Goal: Task Accomplishment & Management: Complete application form

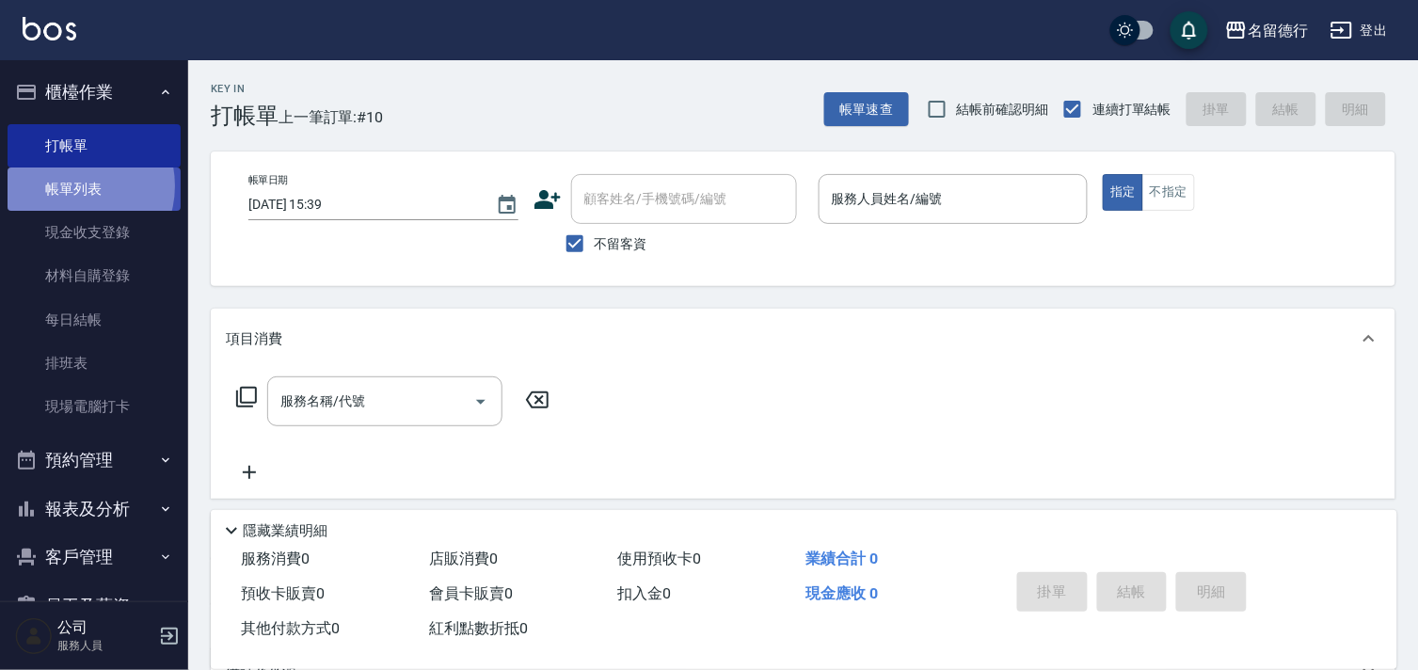
click at [73, 186] on link "帳單列表" at bounding box center [94, 188] width 173 height 43
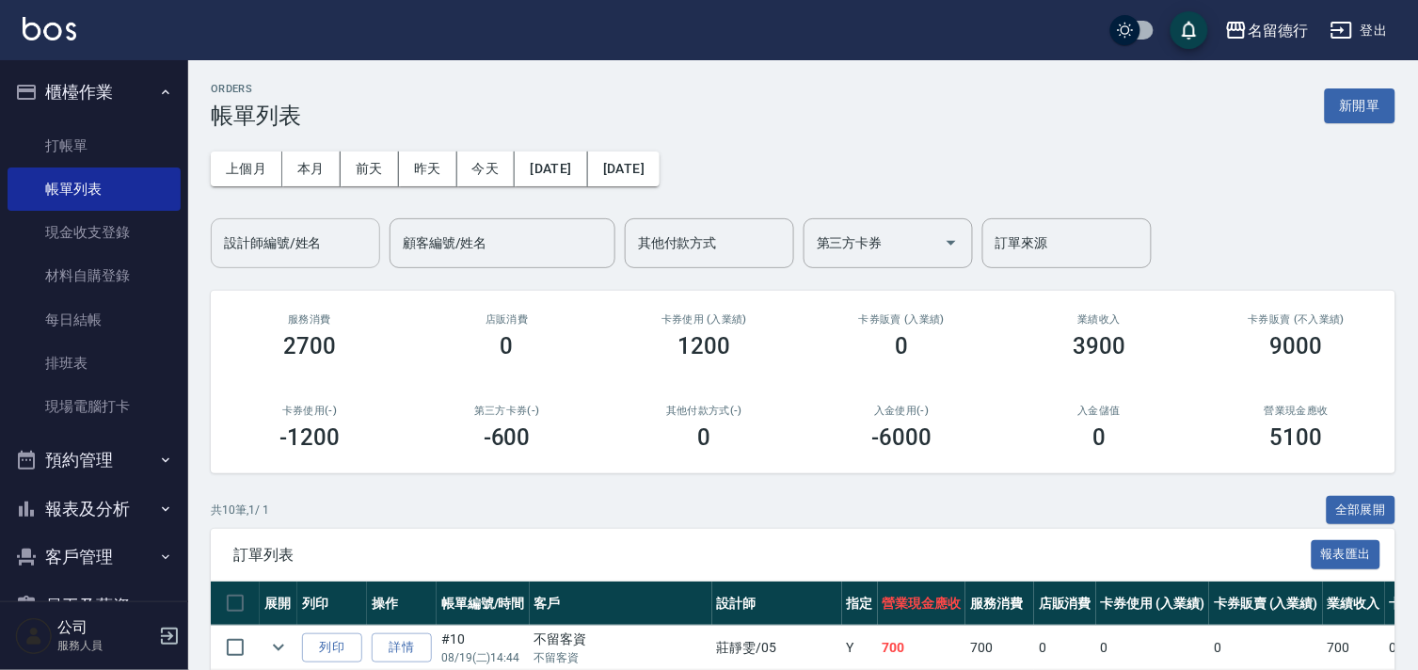
click at [260, 232] on input "設計師編號/姓名" at bounding box center [295, 243] width 152 height 33
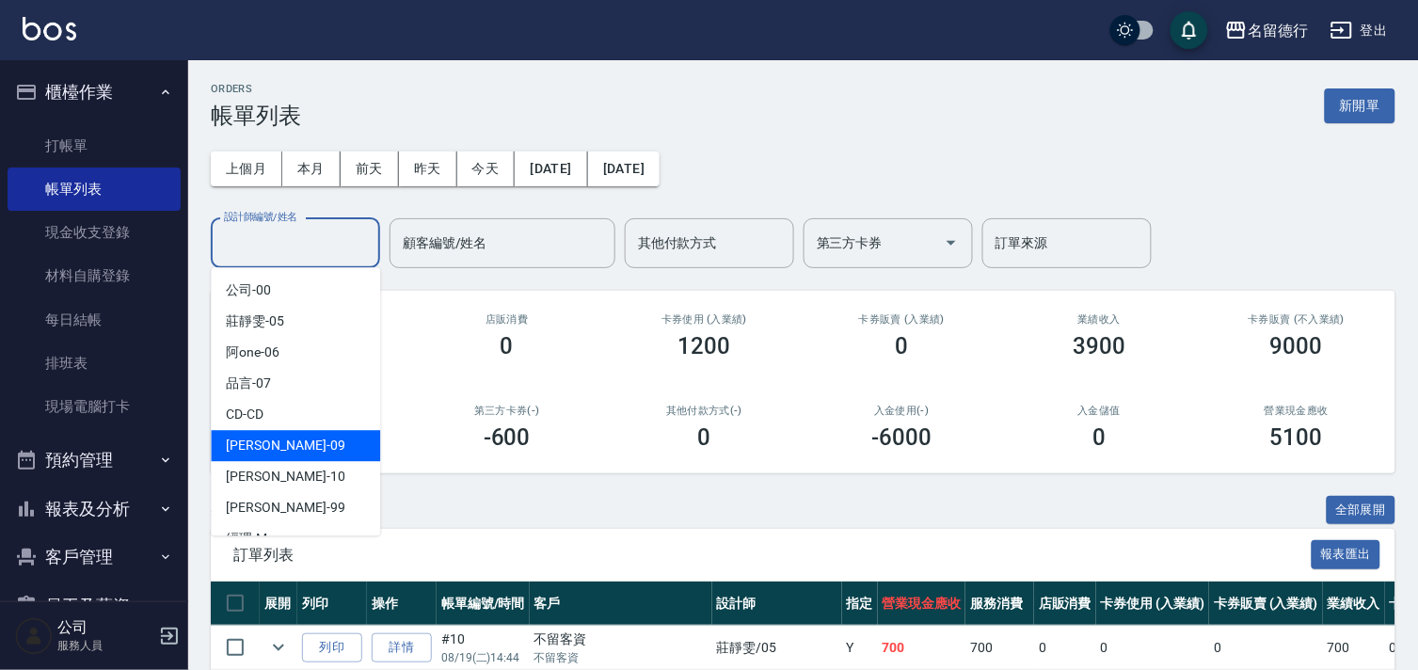
click at [264, 446] on span "[PERSON_NAME] -09" at bounding box center [285, 446] width 119 height 20
type input "[PERSON_NAME]-09"
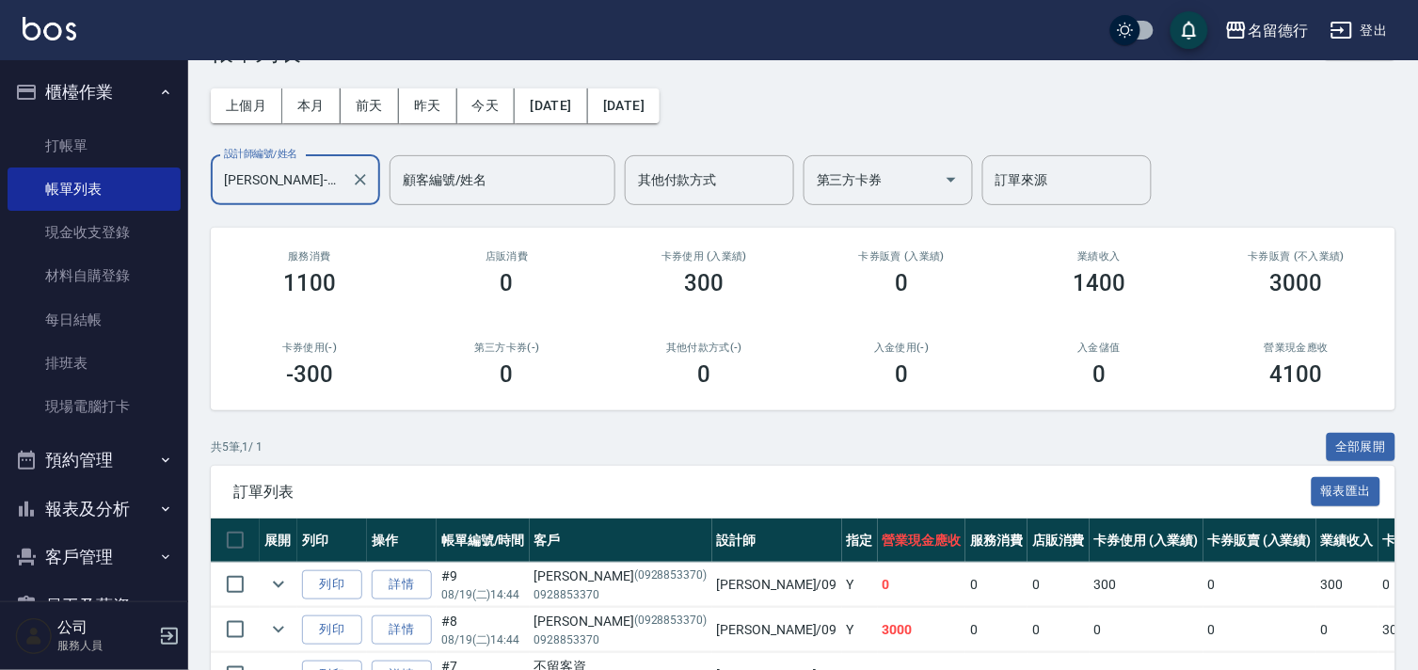
scroll to position [62, 0]
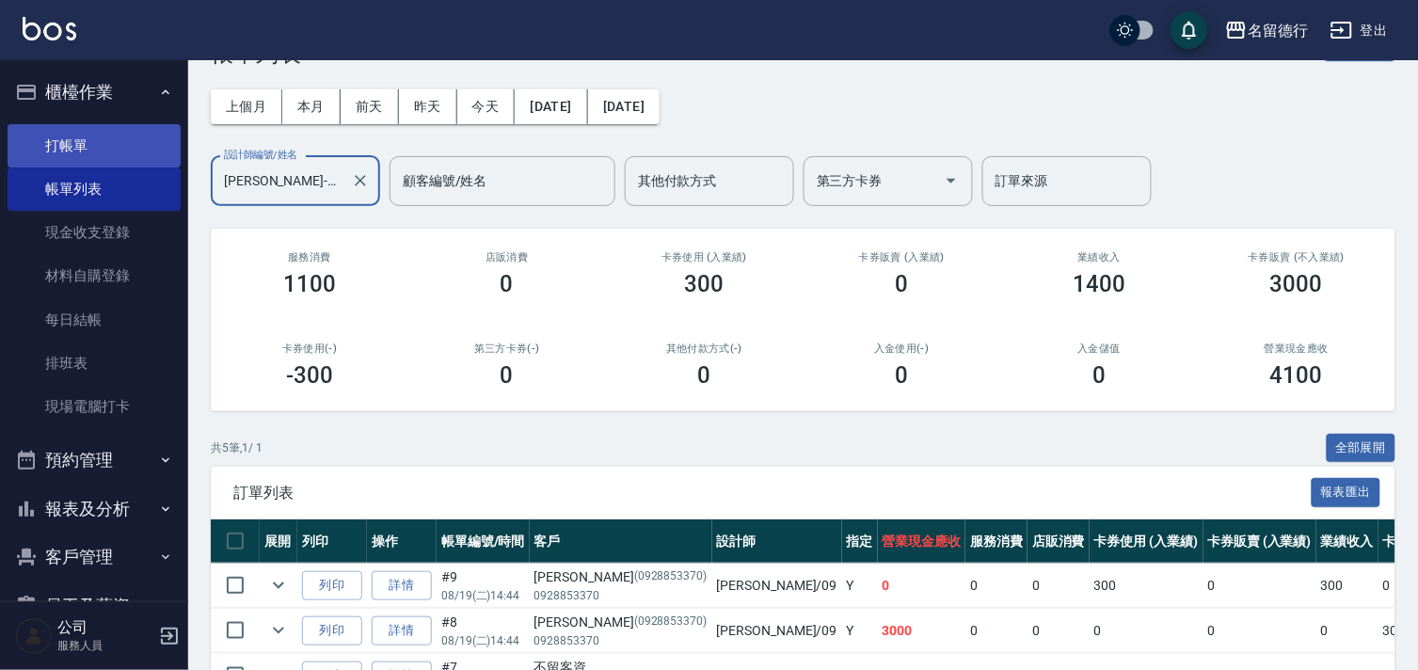
click at [71, 138] on link "打帳單" at bounding box center [94, 145] width 173 height 43
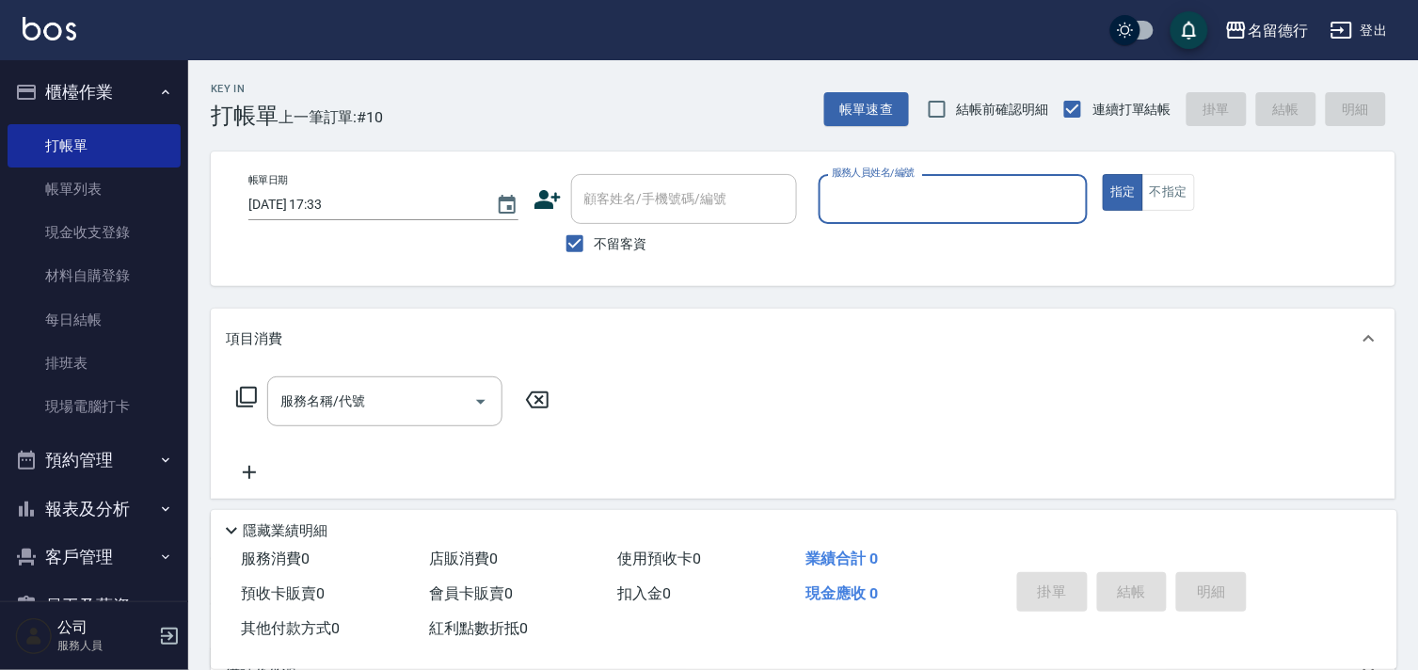
click at [911, 196] on input "服務人員姓名/編號" at bounding box center [953, 198] width 253 height 33
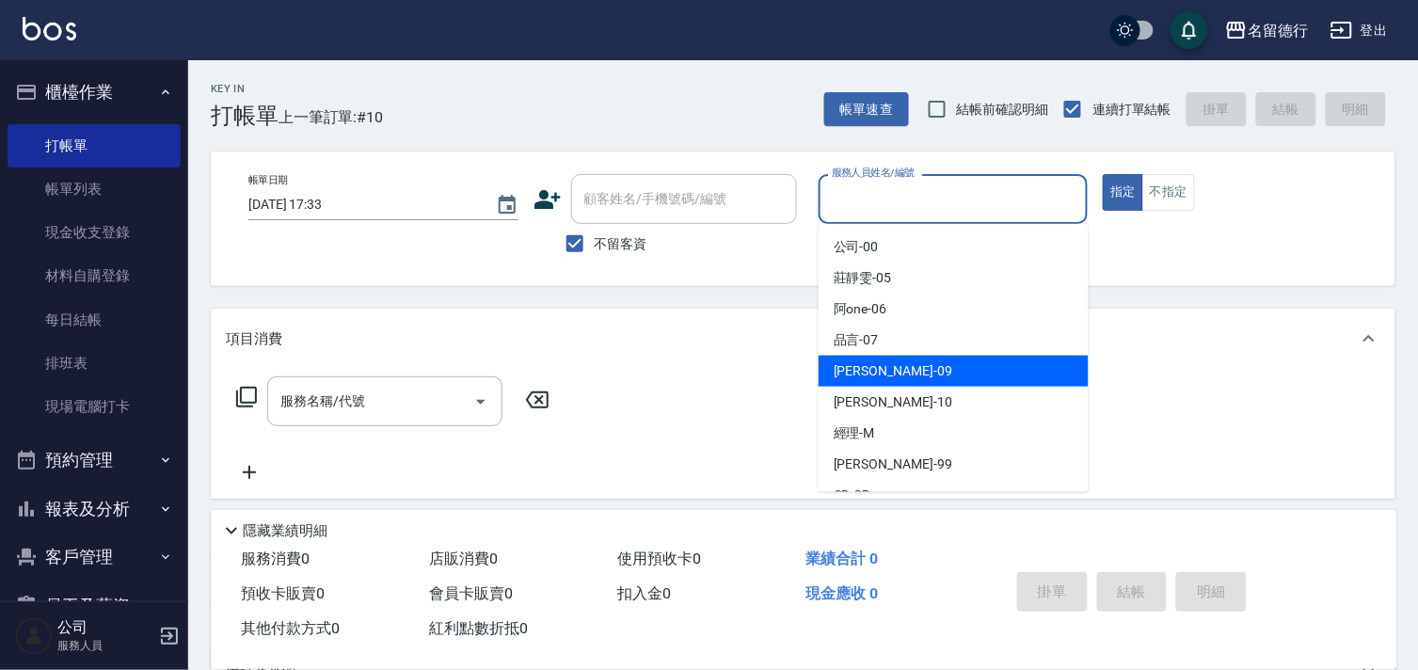
click at [860, 368] on span "[PERSON_NAME] -09" at bounding box center [892, 371] width 119 height 20
type input "[PERSON_NAME]-09"
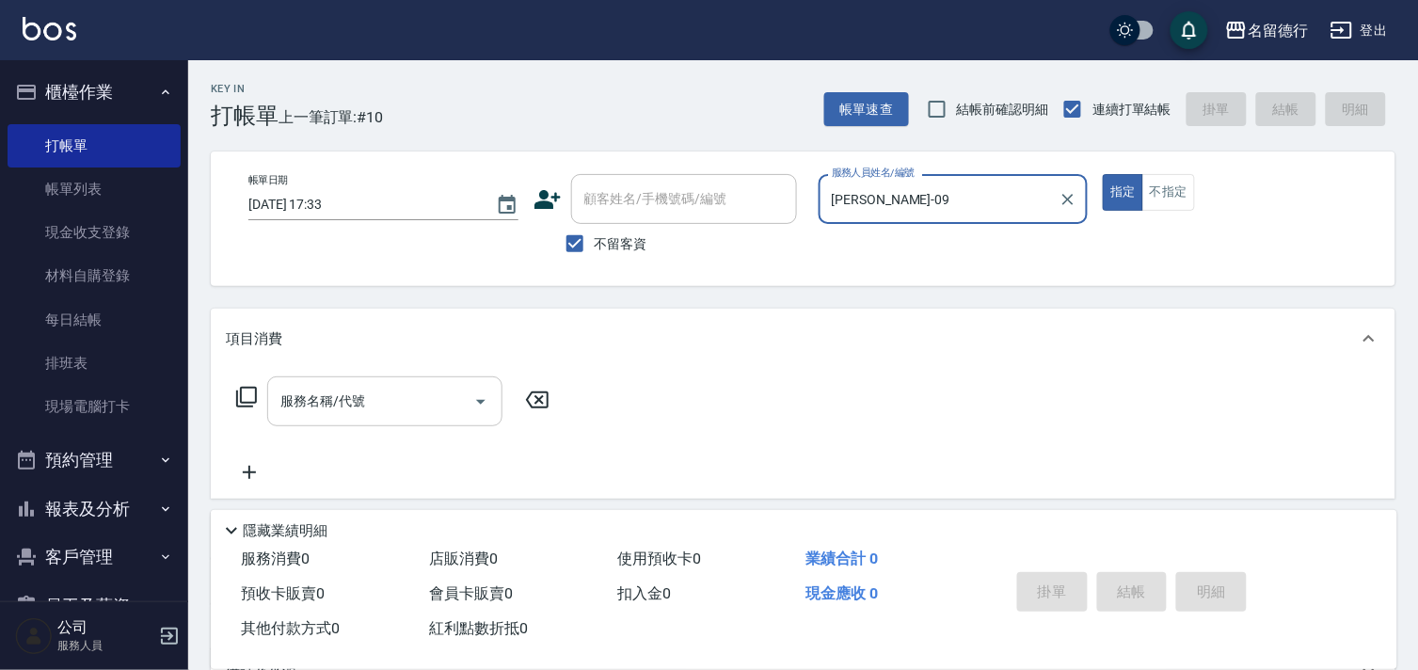
click at [350, 391] on div "服務名稱/代號 服務名稱/代號" at bounding box center [384, 401] width 235 height 50
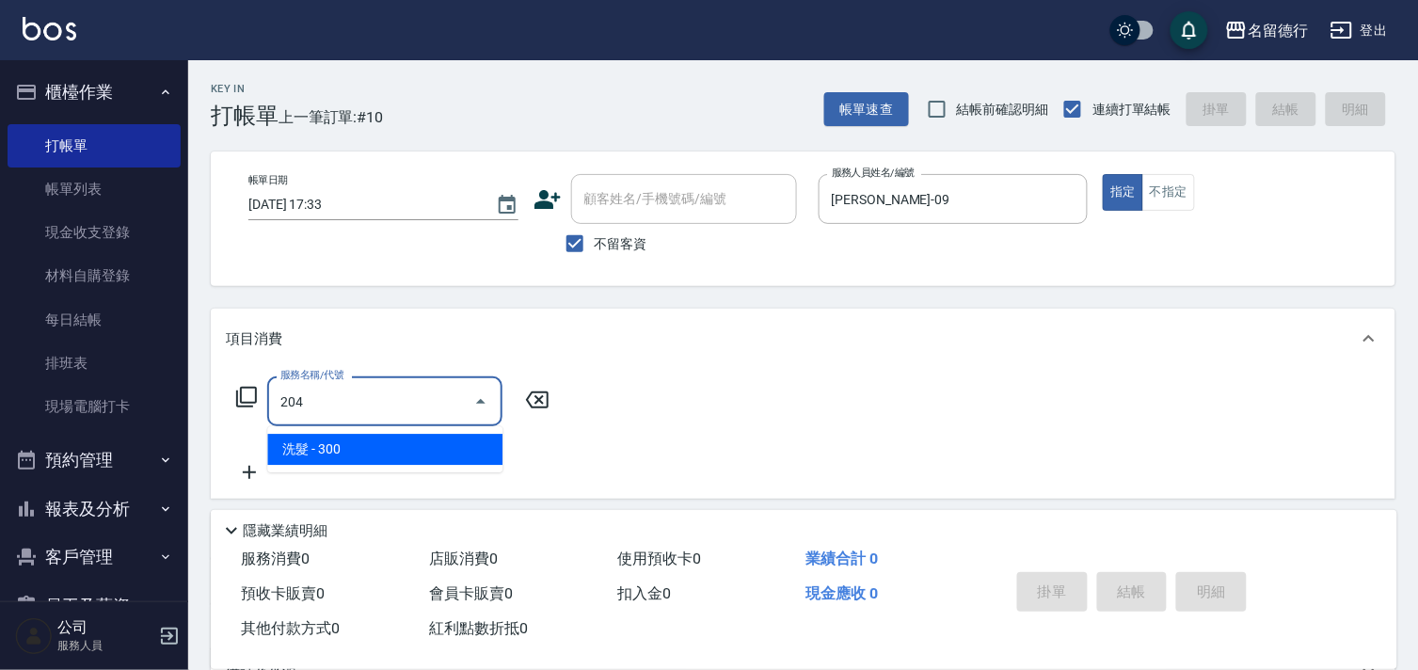
click at [359, 447] on span "洗髮 - 300" at bounding box center [384, 449] width 235 height 31
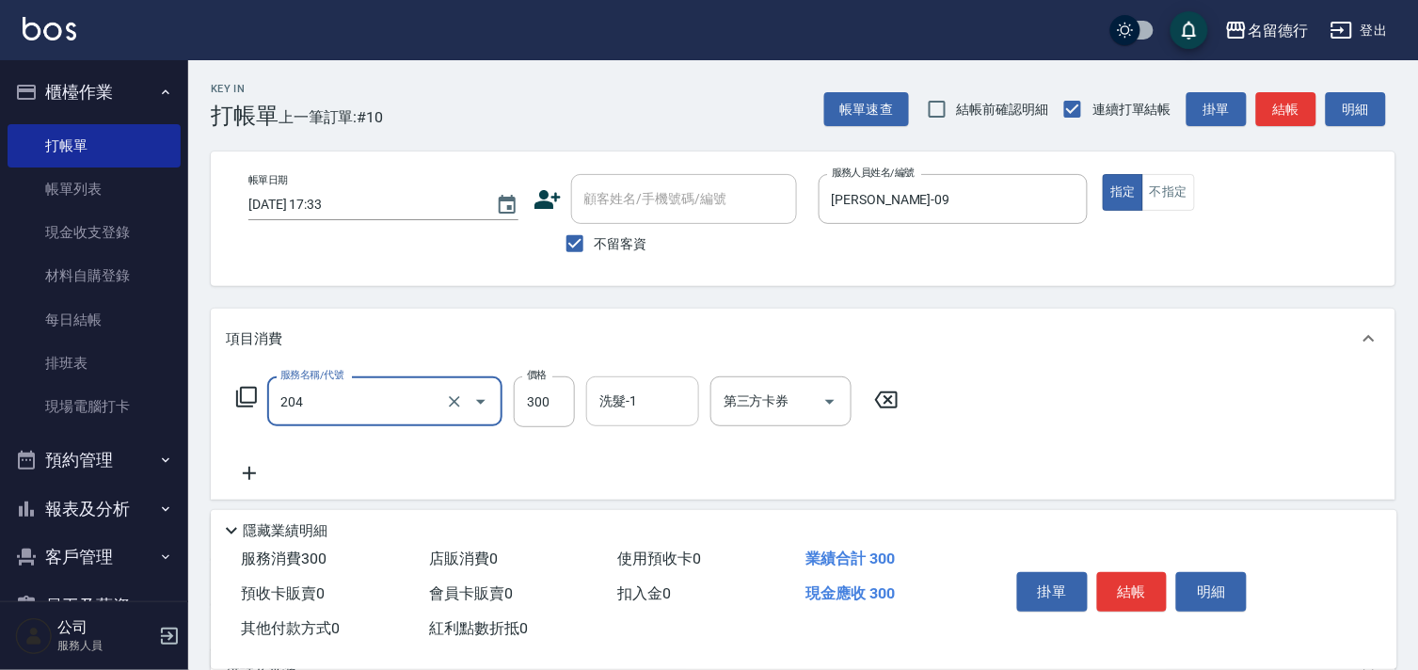
type input "洗髮(204)"
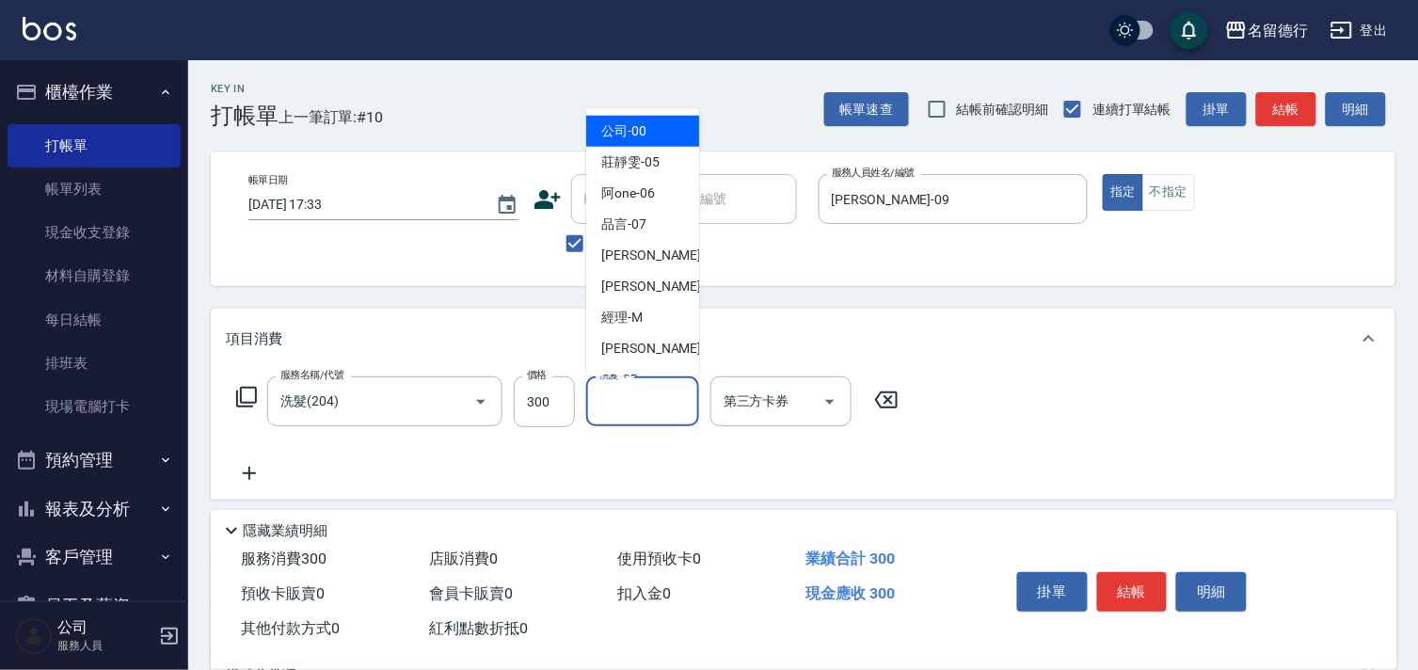
click at [607, 408] on input "洗髮-1" at bounding box center [643, 401] width 96 height 33
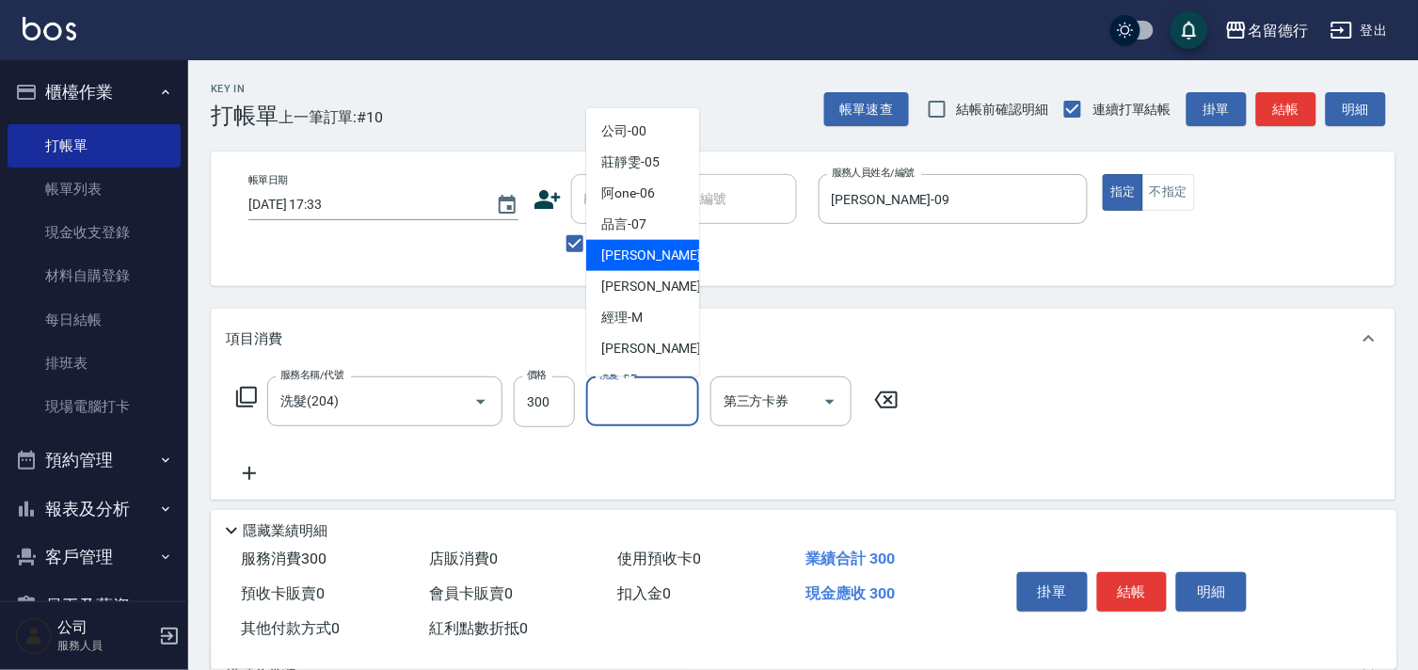
click at [651, 250] on div "[PERSON_NAME] -09" at bounding box center [642, 255] width 113 height 31
type input "[PERSON_NAME]-09"
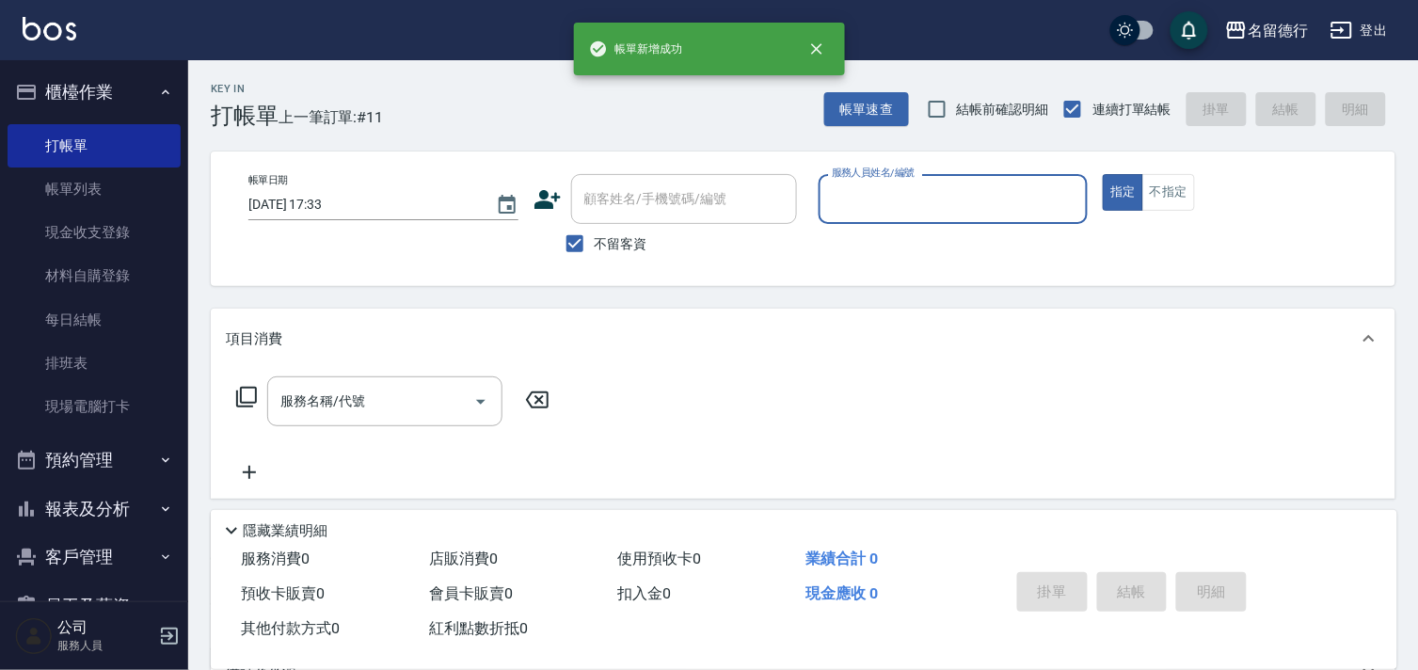
click at [842, 208] on input "服務人員姓名/編號" at bounding box center [953, 198] width 253 height 33
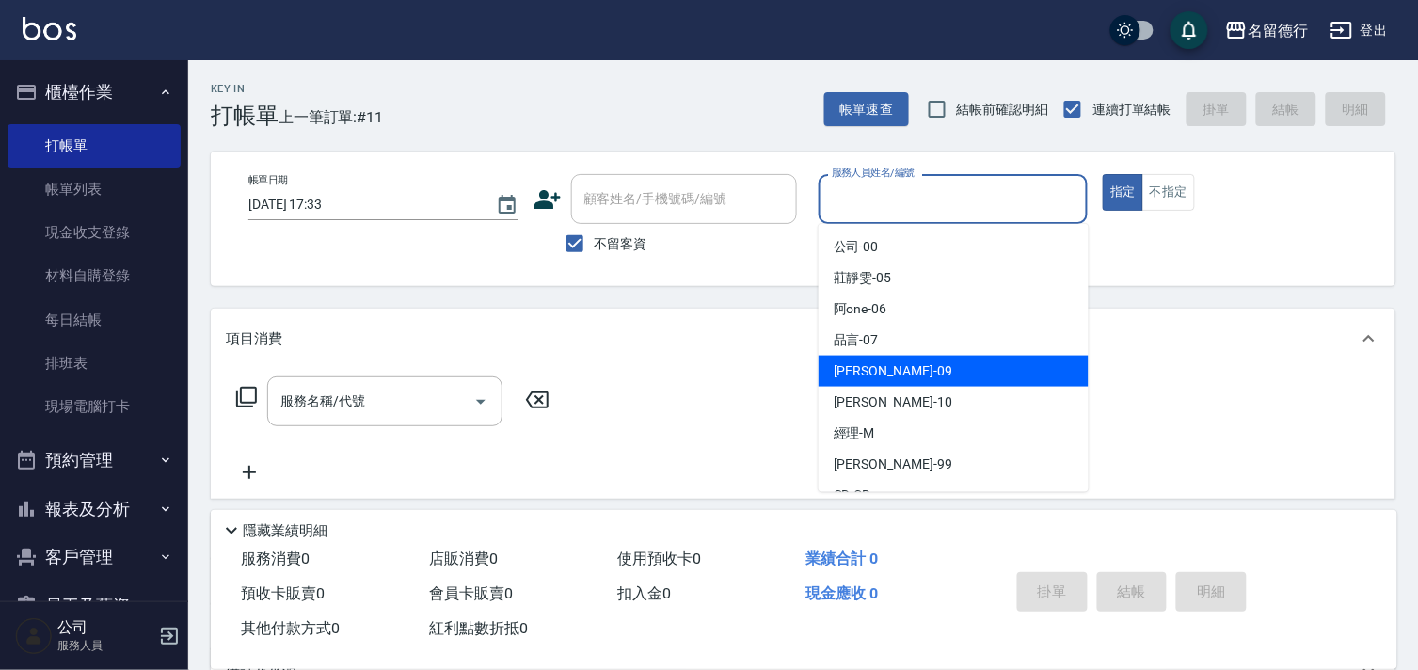
click at [833, 361] on span "[PERSON_NAME] -09" at bounding box center [892, 371] width 119 height 20
type input "[PERSON_NAME]-09"
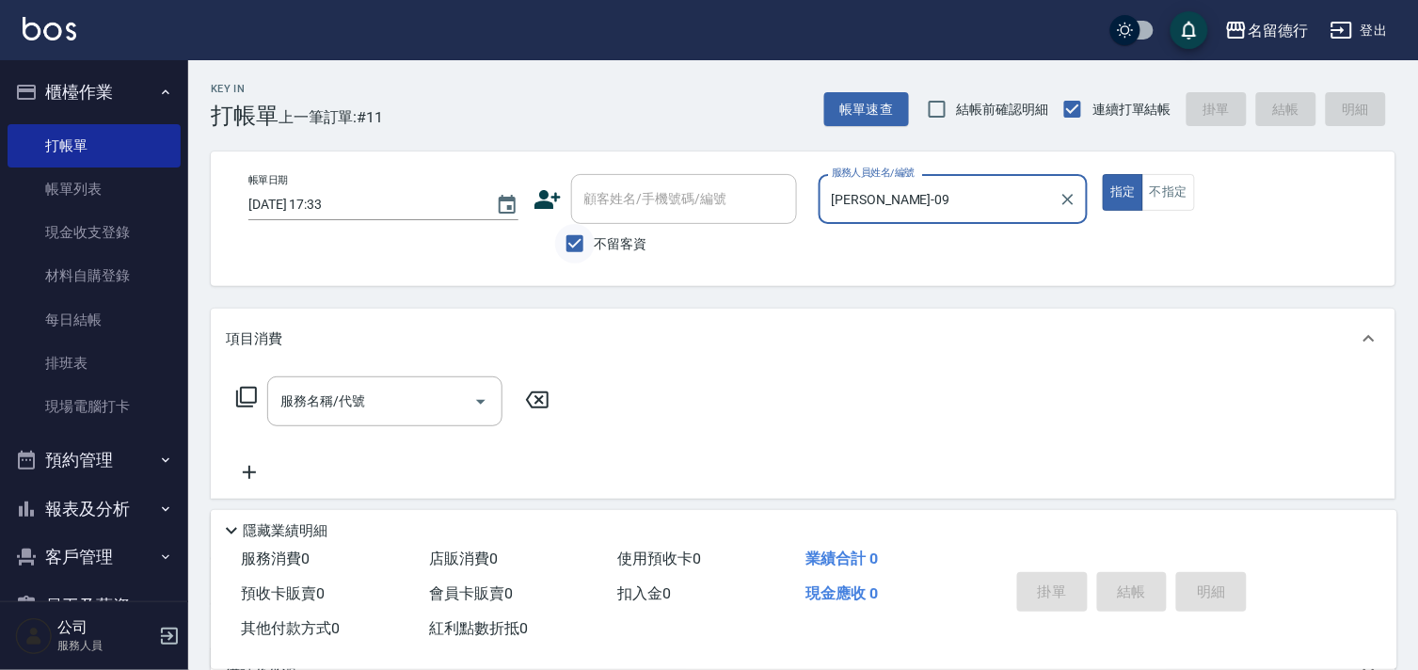
click at [570, 246] on input "不留客資" at bounding box center [575, 244] width 40 height 40
checkbox input "false"
click at [614, 205] on input "顧客姓名/手機號碼/編號" at bounding box center [669, 198] width 181 height 33
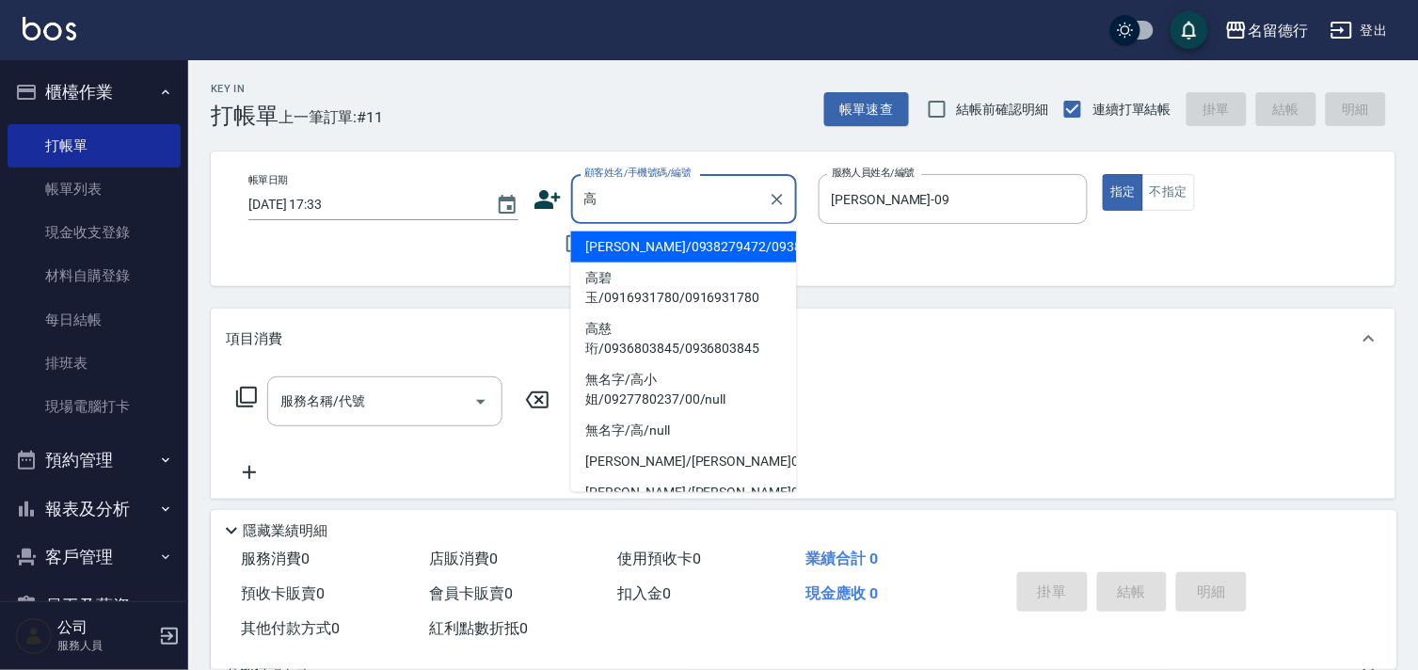
click at [637, 305] on li "高碧玉/0916931780/0916931780" at bounding box center [684, 287] width 226 height 51
type input "高碧玉/0916931780/0916931780"
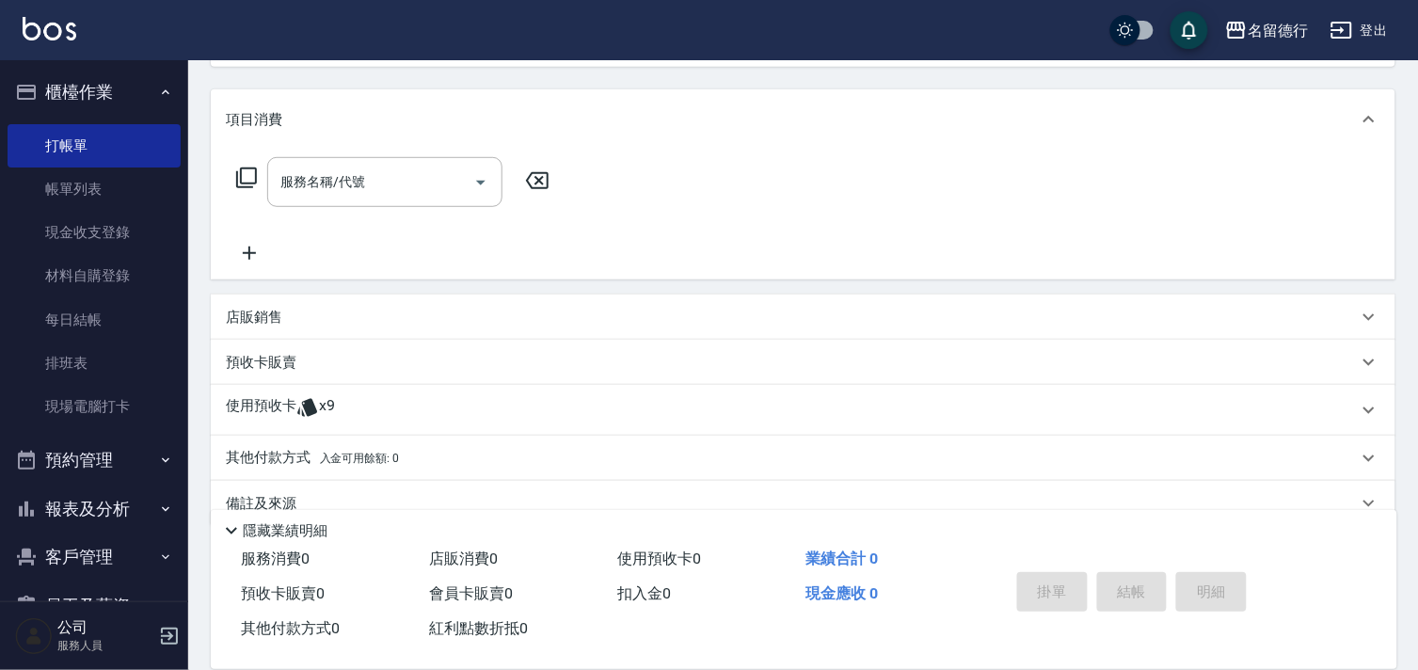
scroll to position [252, 0]
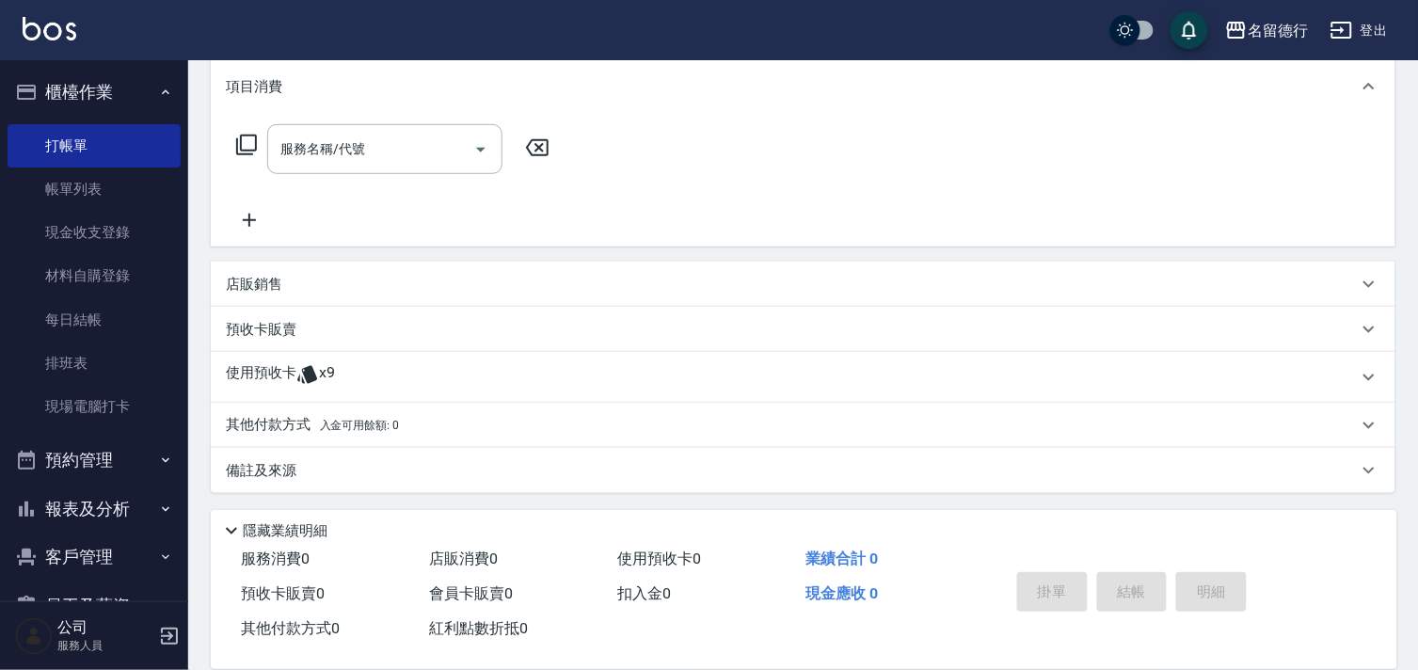
click at [273, 377] on p "使用預收卡" at bounding box center [261, 377] width 71 height 28
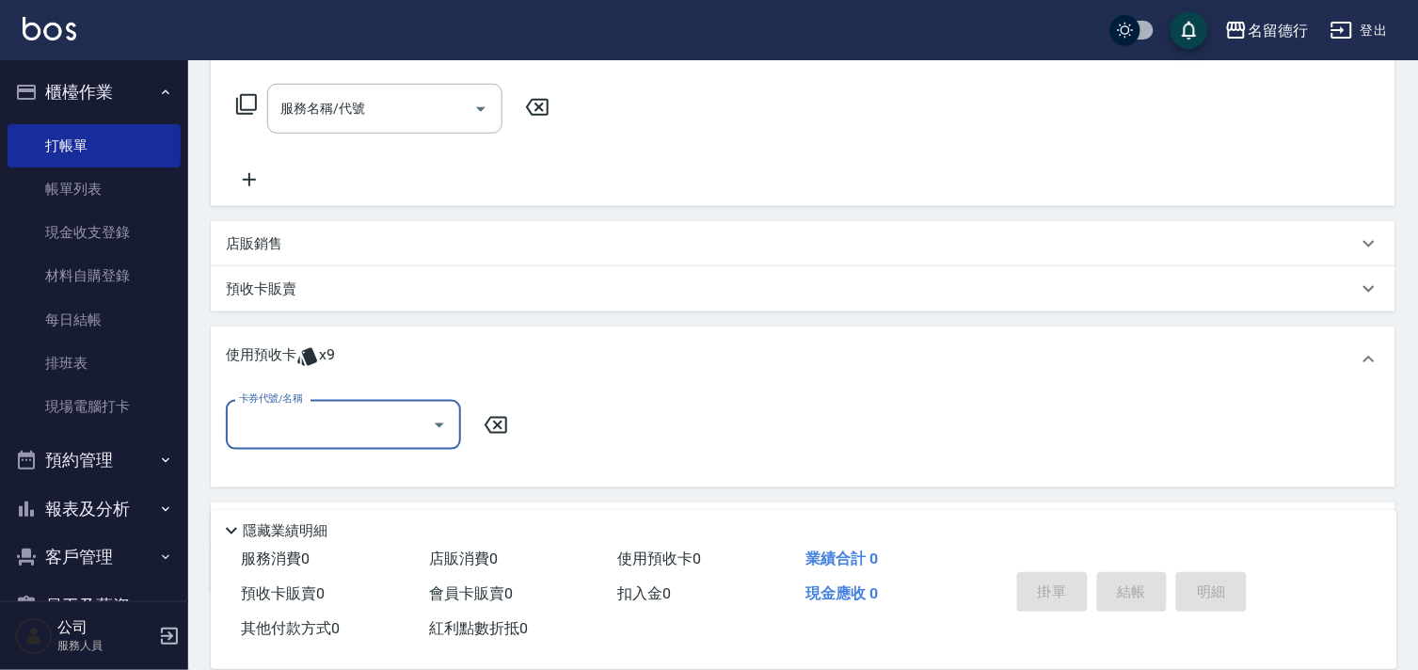
scroll to position [0, 0]
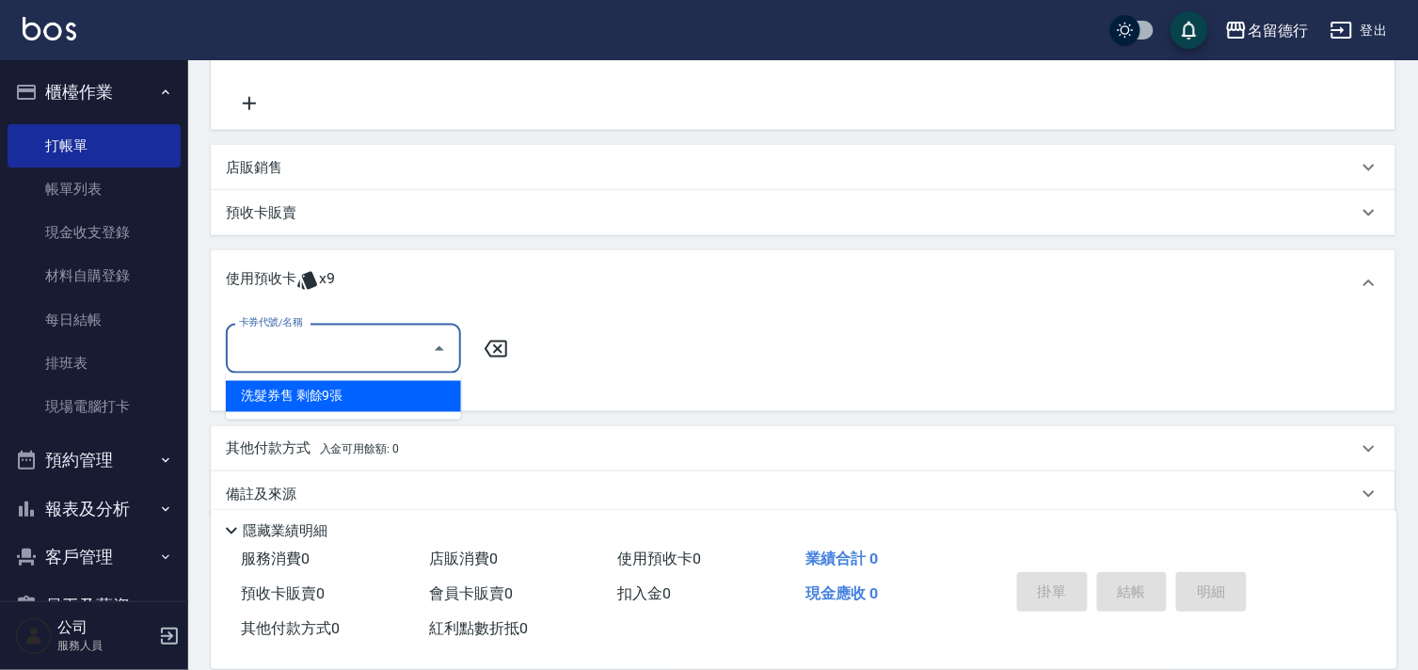
click at [306, 356] on input "卡券代號/名稱" at bounding box center [329, 348] width 190 height 33
click at [331, 389] on div "洗髮券售 剩餘9張" at bounding box center [343, 396] width 235 height 31
type input "洗髮券售"
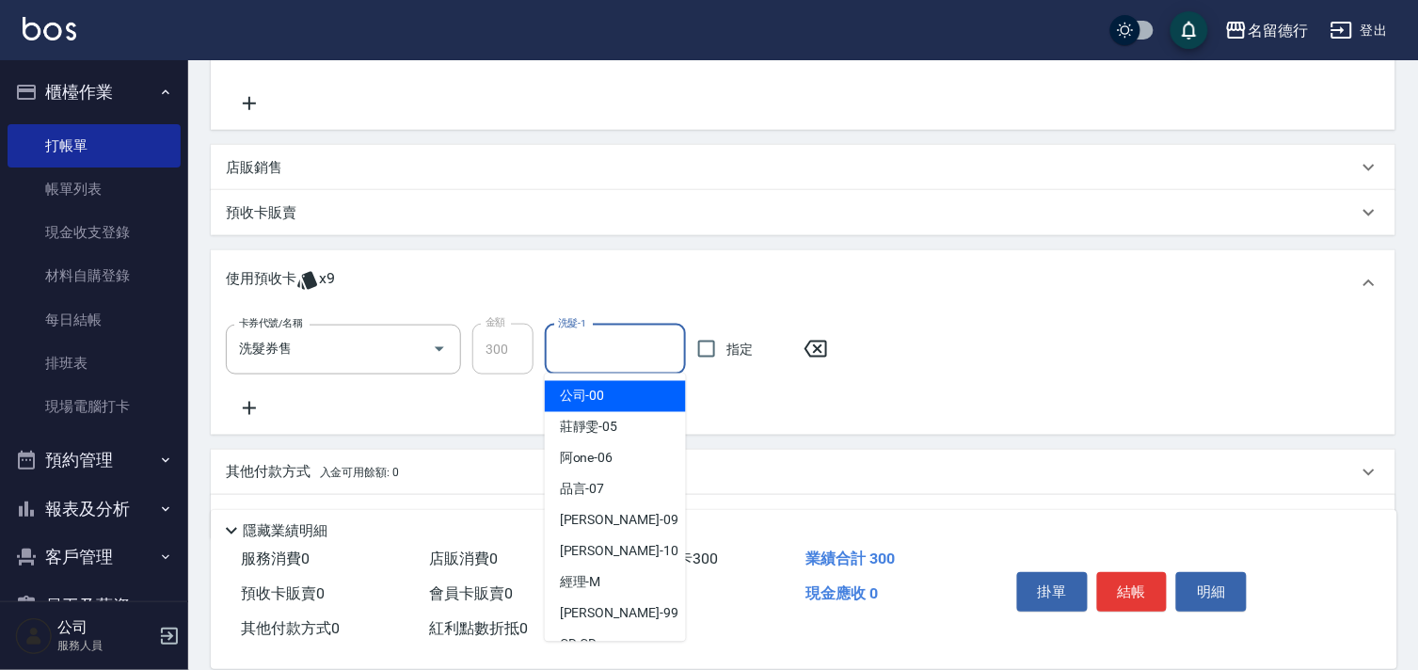
click at [595, 355] on input "洗髮-1" at bounding box center [615, 349] width 124 height 33
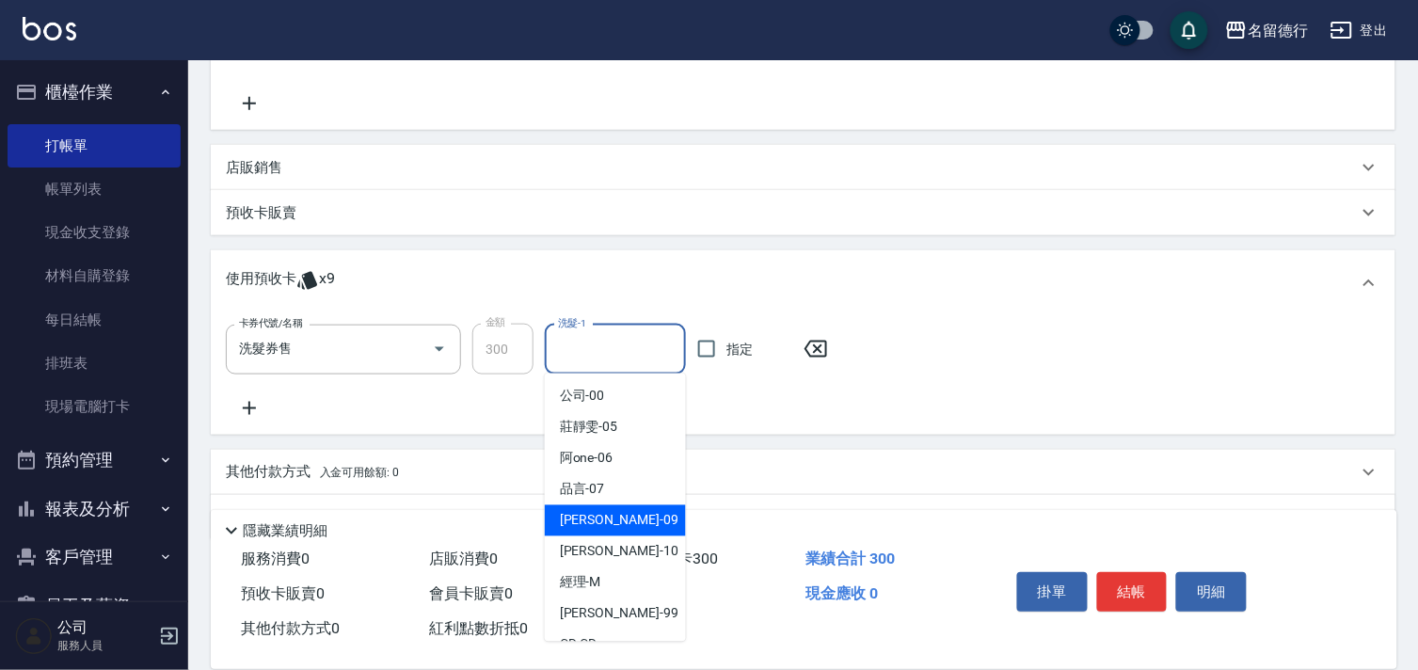
click at [576, 515] on span "[PERSON_NAME] -09" at bounding box center [619, 521] width 119 height 20
type input "[PERSON_NAME]-09"
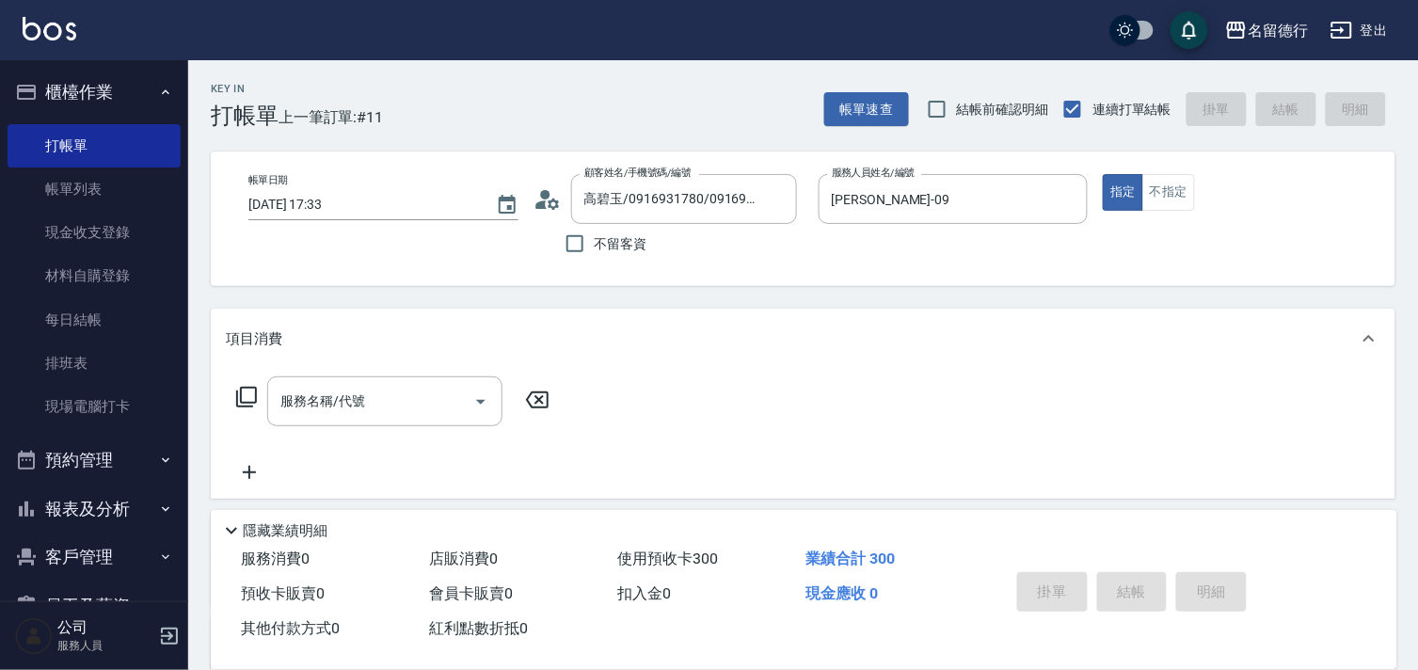
type input "[DATE] 17:34"
